Goal: Check status: Check status

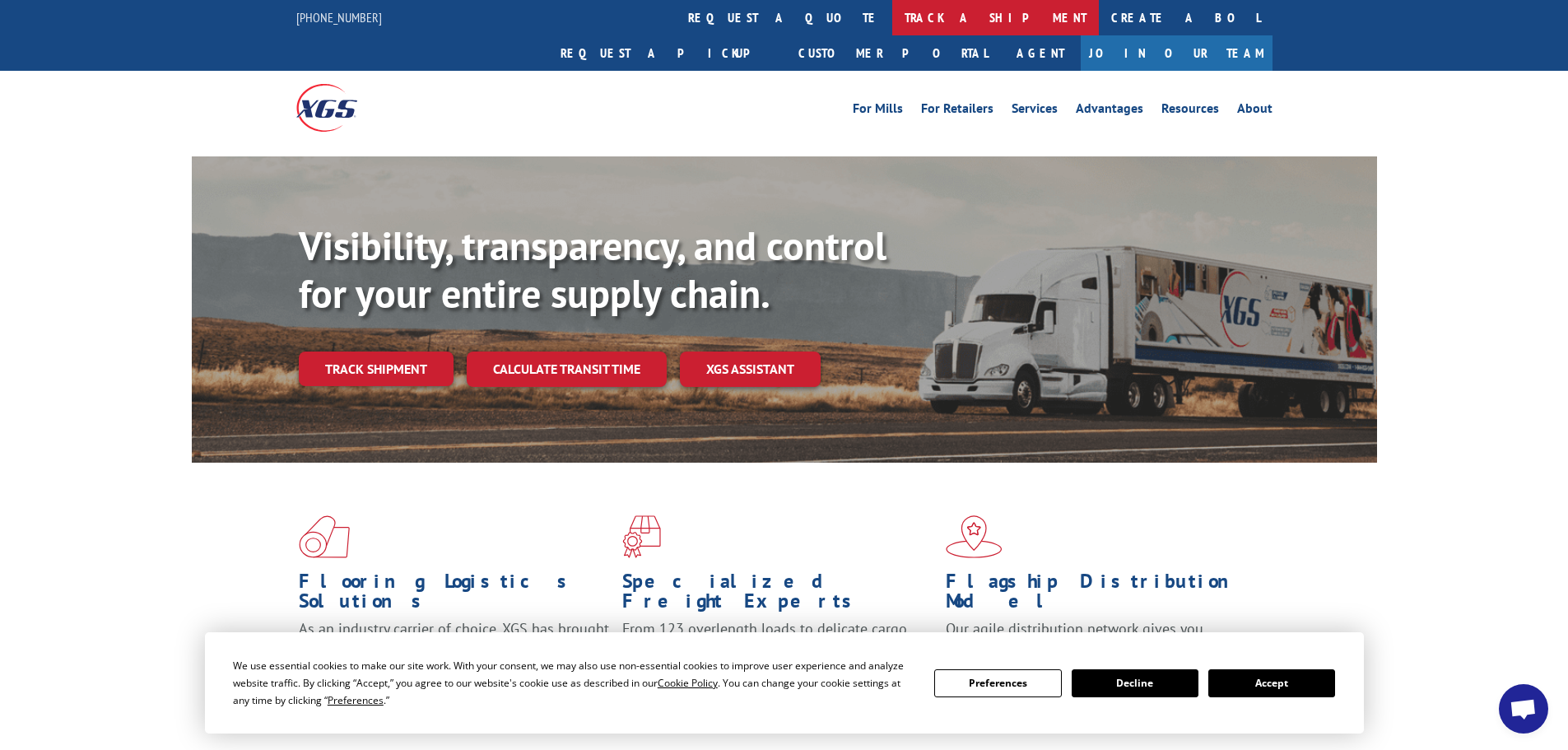
click at [892, 15] on link "track a shipment" at bounding box center [996, 18] width 207 height 36
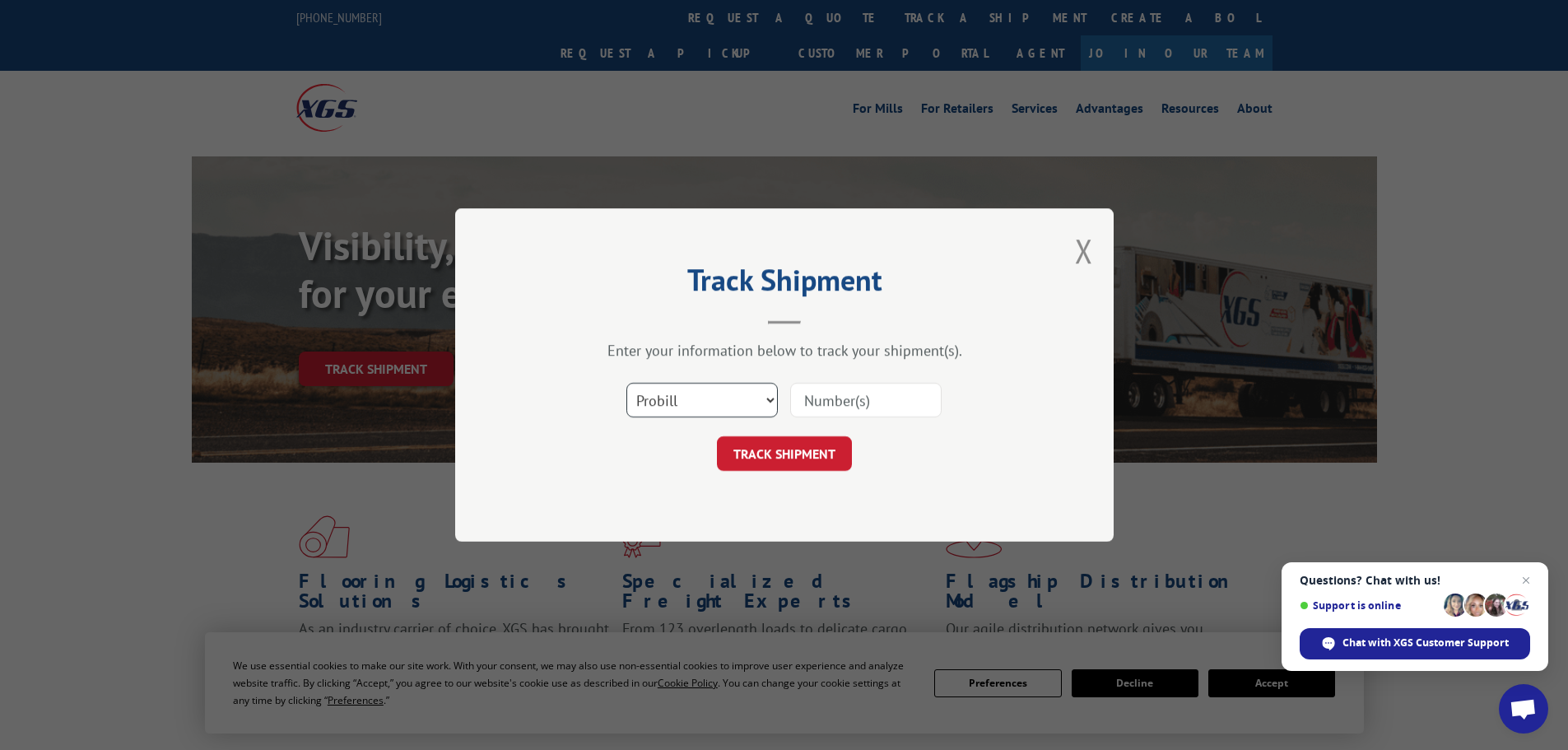
click at [656, 394] on select "Select category... Probill BOL PO" at bounding box center [703, 399] width 151 height 35
select select "bol"
click at [627, 382] on select "Select category... Probill BOL PO" at bounding box center [703, 399] width 151 height 35
click at [858, 399] on input at bounding box center [865, 399] width 151 height 35
paste input "6814178"
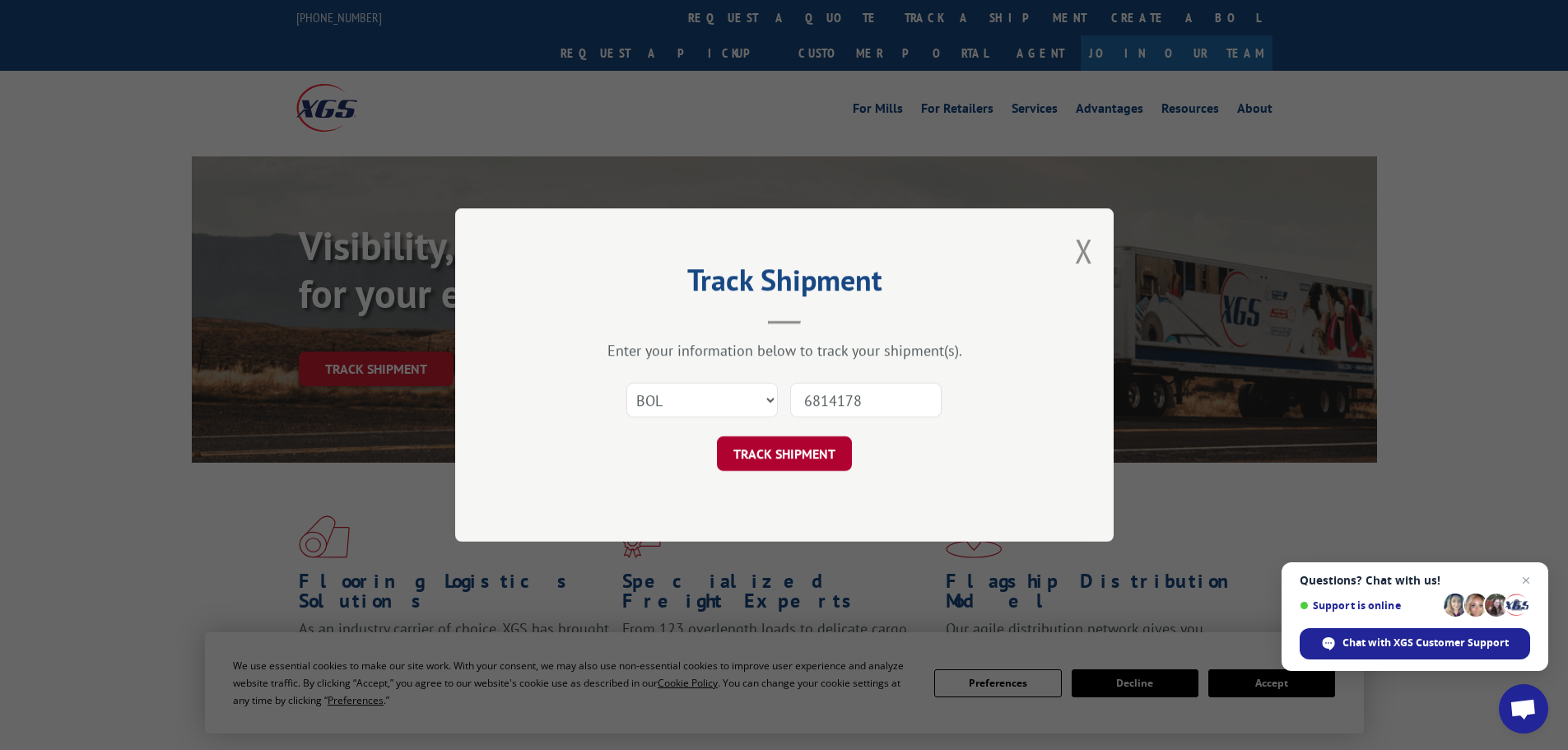
type input "6814178"
click at [768, 447] on button "TRACK SHIPMENT" at bounding box center [785, 453] width 135 height 35
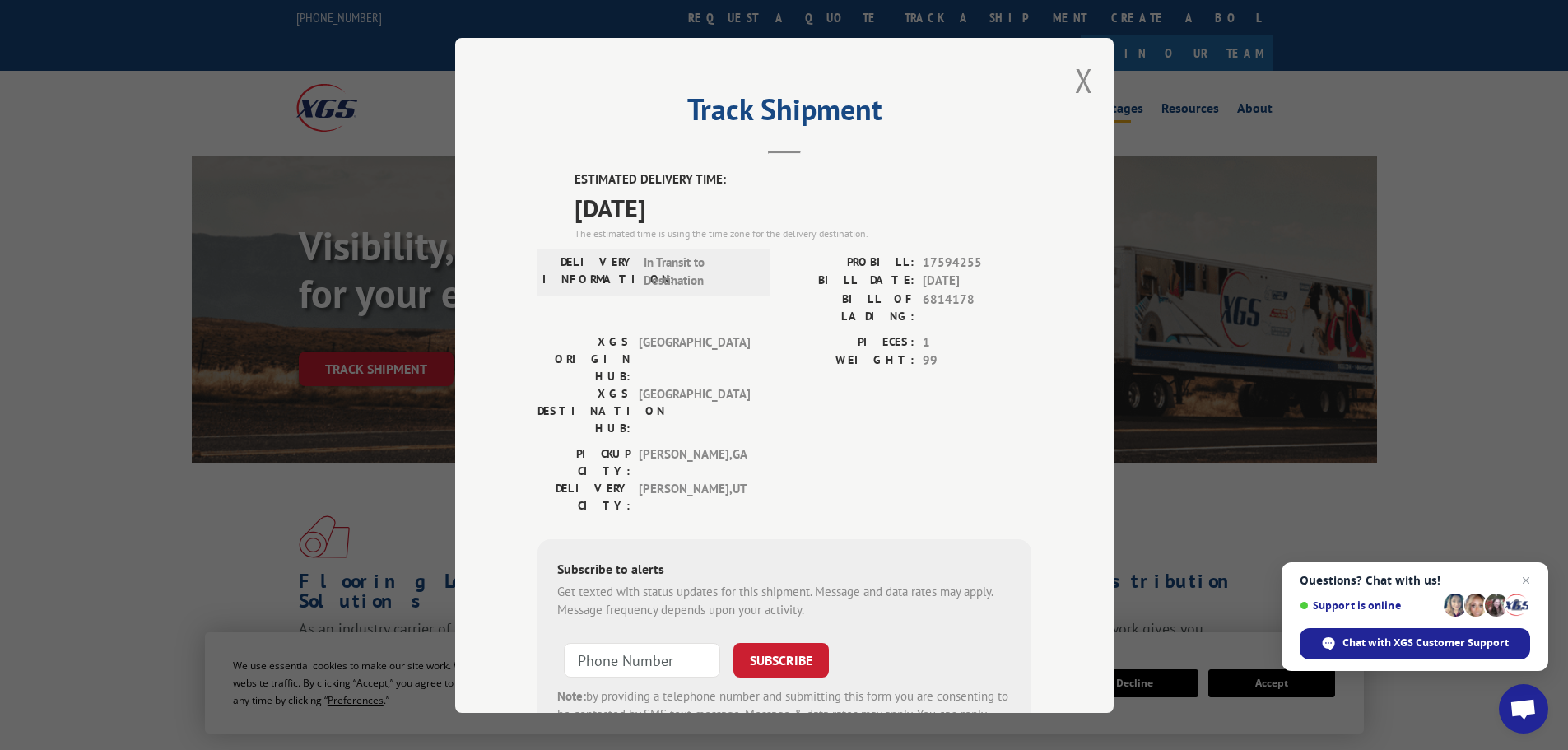
click at [1076, 78] on button "Close modal" at bounding box center [1084, 80] width 18 height 44
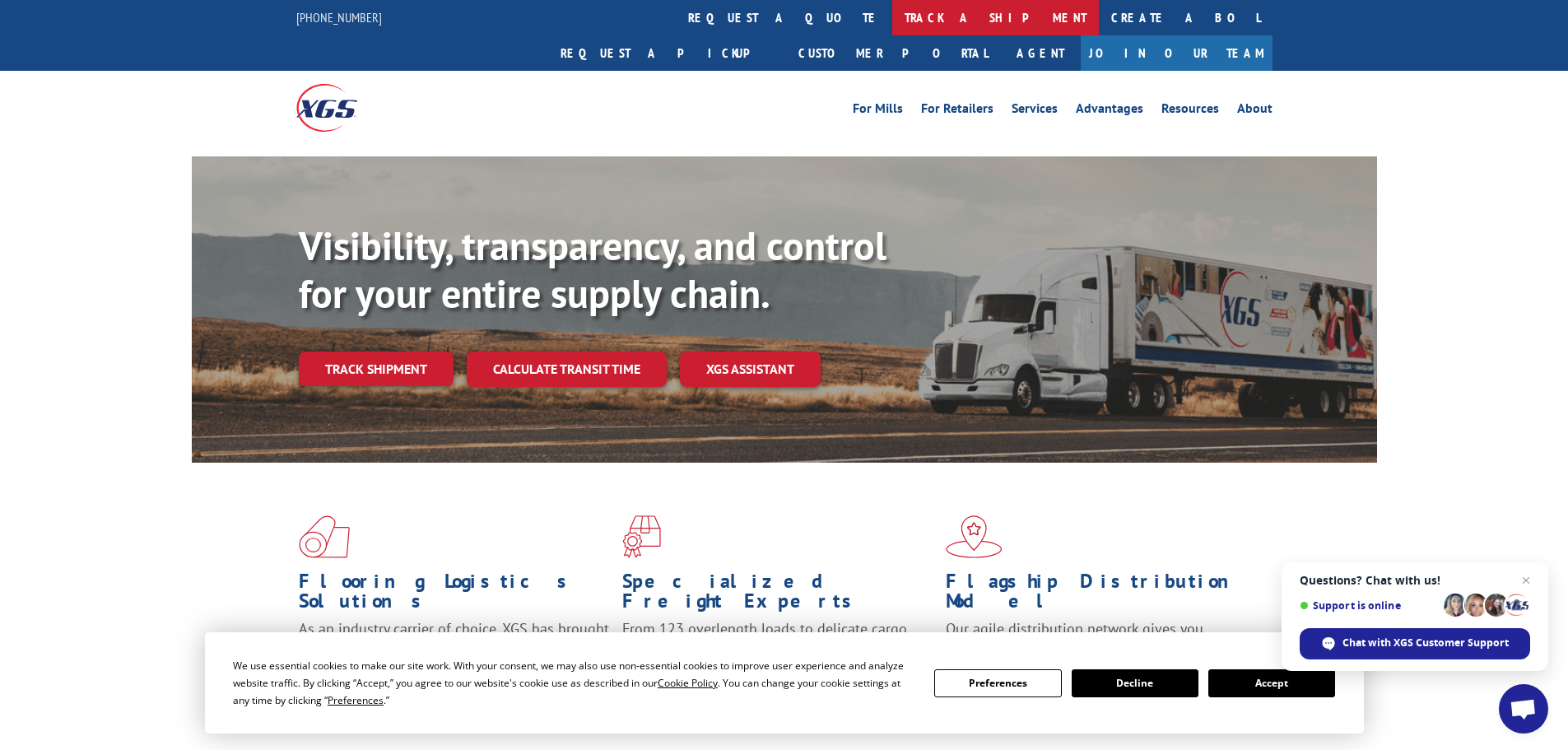
click at [892, 16] on link "track a shipment" at bounding box center [996, 18] width 207 height 36
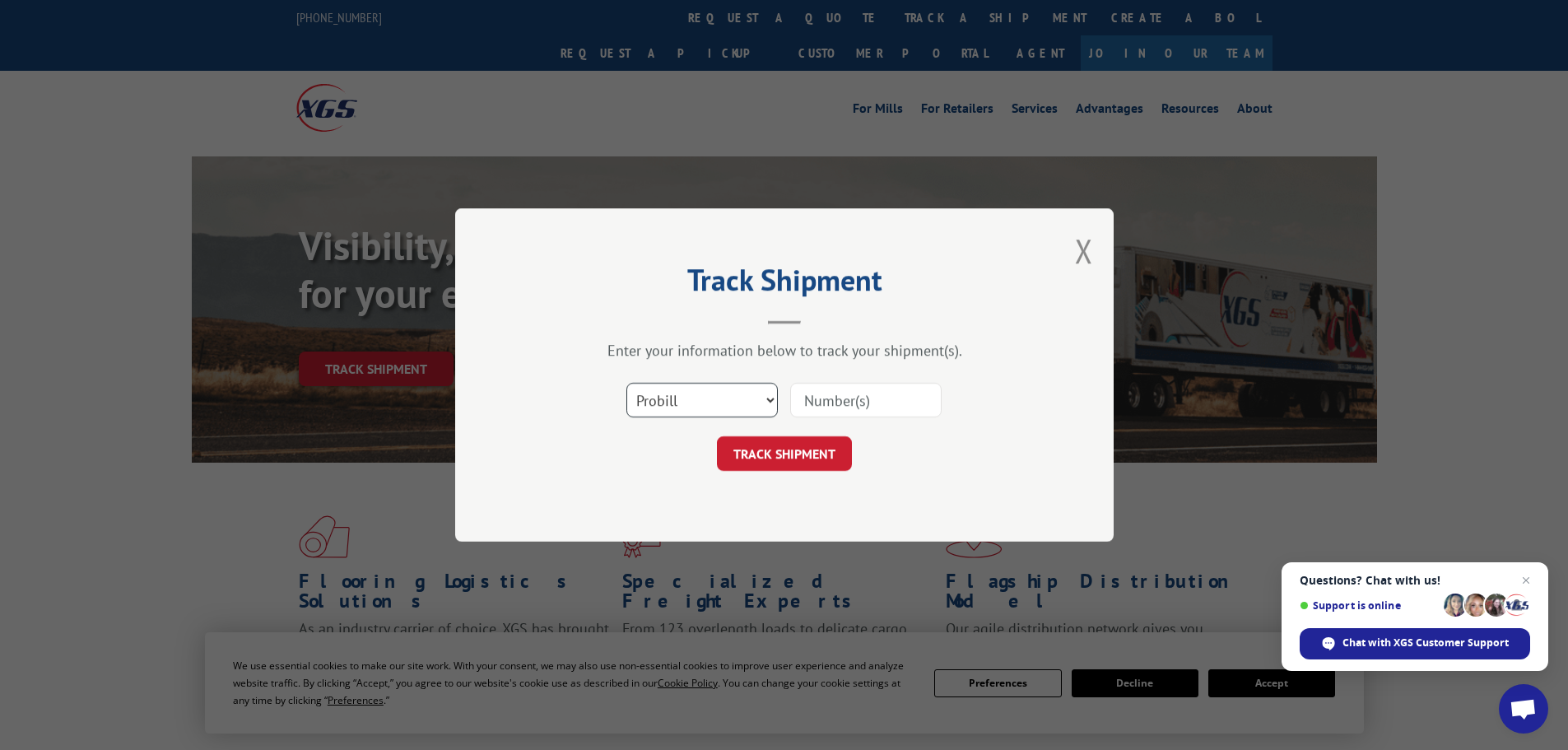
click at [669, 394] on select "Select category... Probill BOL PO" at bounding box center [703, 399] width 151 height 35
select select "bol"
click at [627, 382] on select "Select category... Probill BOL PO" at bounding box center [703, 399] width 151 height 35
paste input "6019089"
type input "6019089"
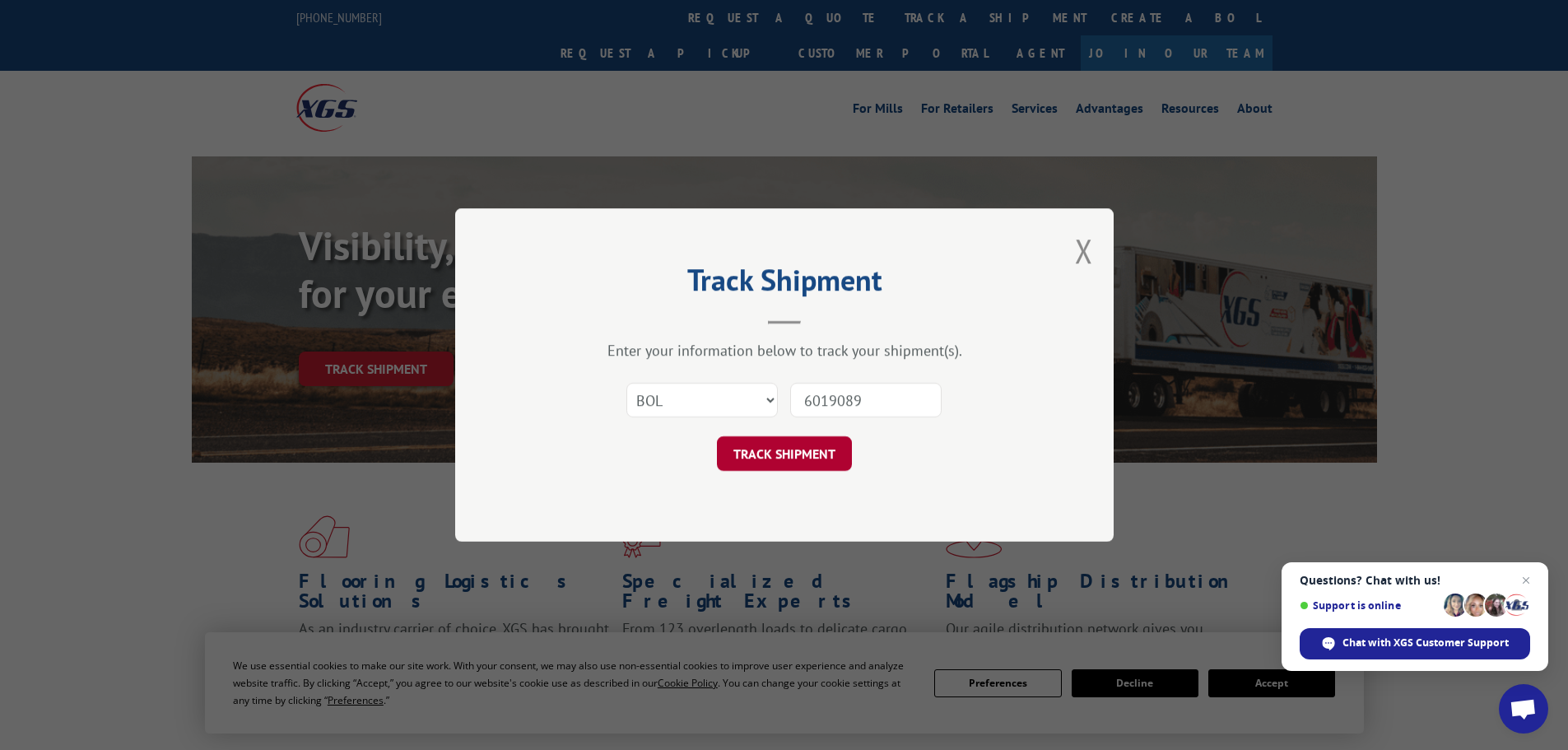
click at [783, 463] on button "TRACK SHIPMENT" at bounding box center [785, 453] width 135 height 35
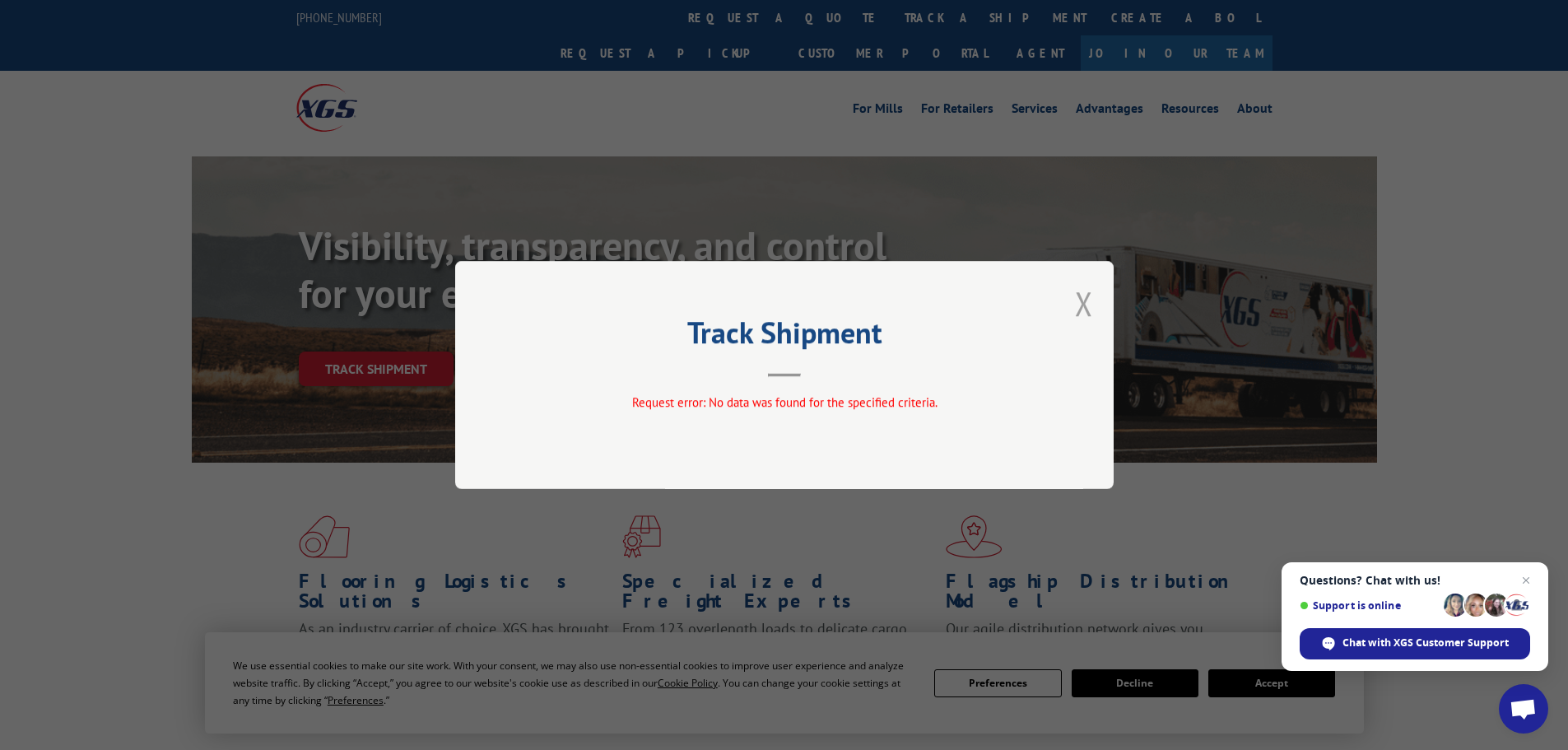
click at [1086, 300] on button "Close modal" at bounding box center [1084, 303] width 18 height 44
